Goal: Transaction & Acquisition: Purchase product/service

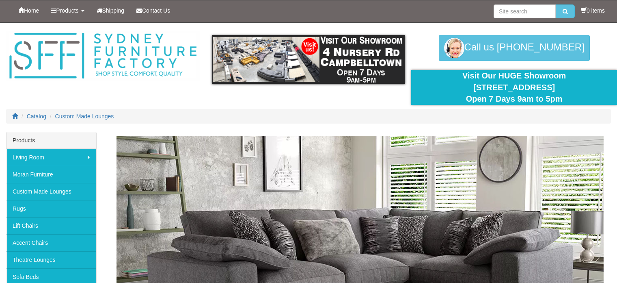
scroll to position [2153, 0]
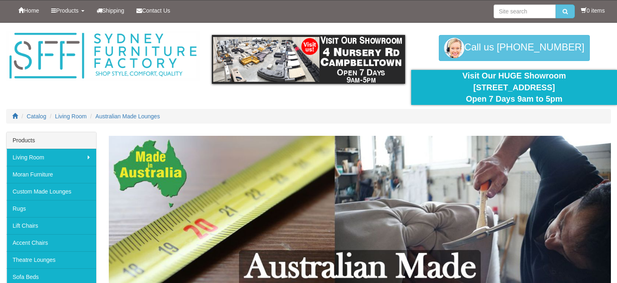
scroll to position [81, 0]
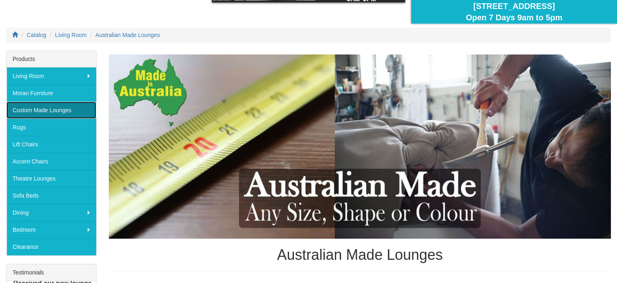
click at [40, 109] on link "Custom Made Lounges" at bounding box center [51, 110] width 90 height 17
